Goal: Task Accomplishment & Management: Manage account settings

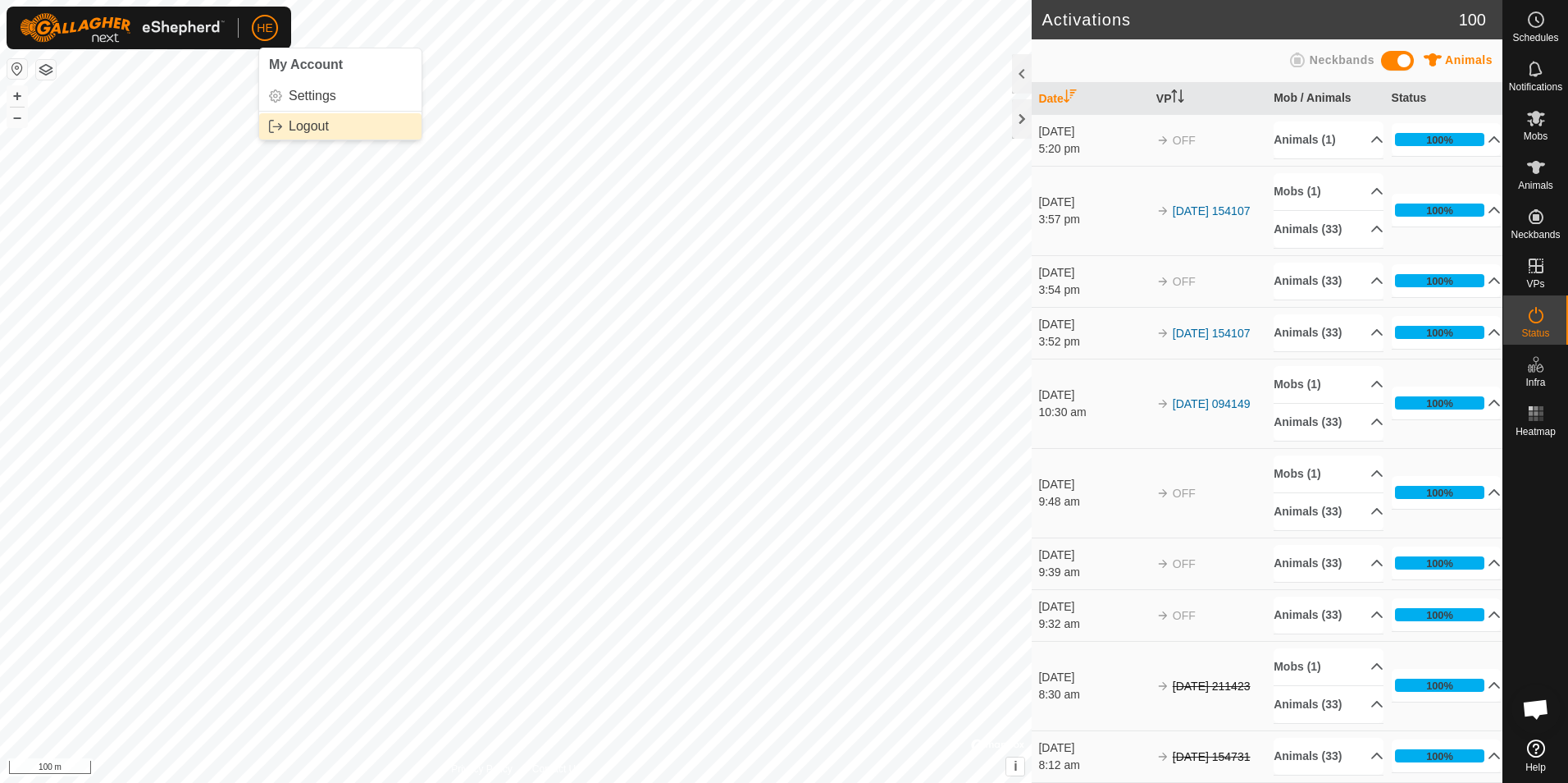
click at [311, 124] on link "Logout" at bounding box center [340, 127] width 163 height 27
